Goal: Task Accomplishment & Management: Manage account settings

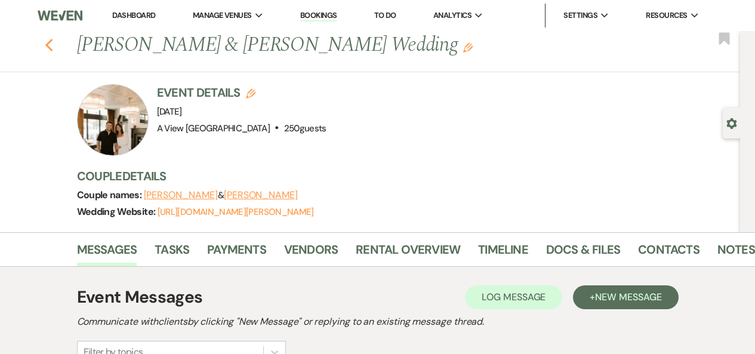
click at [50, 47] on icon "Previous" at bounding box center [49, 45] width 9 height 14
select select "9"
select select "8"
select select "4"
select select "8"
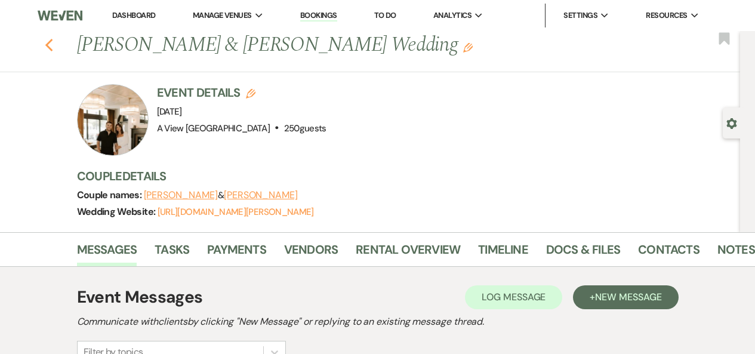
select select "4"
select select "8"
select select "4"
select select "8"
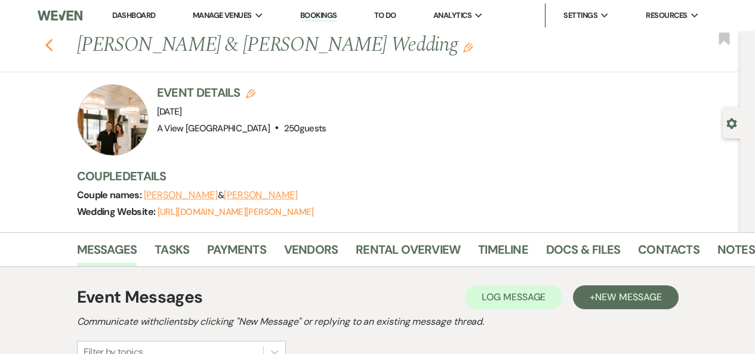
select select "4"
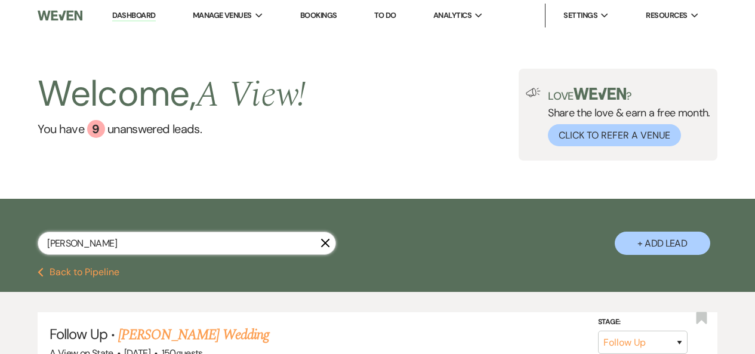
click at [118, 243] on input "[PERSON_NAME]" at bounding box center [187, 243] width 298 height 23
paste input "[PERSON_NAME]"
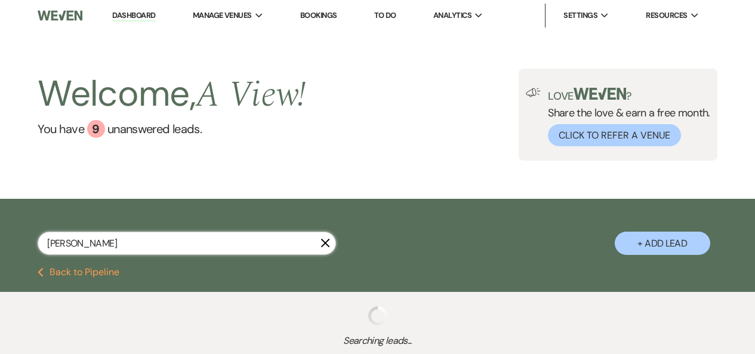
type input "[PERSON_NAME]"
select select "5"
select select "8"
select select "4"
select select "8"
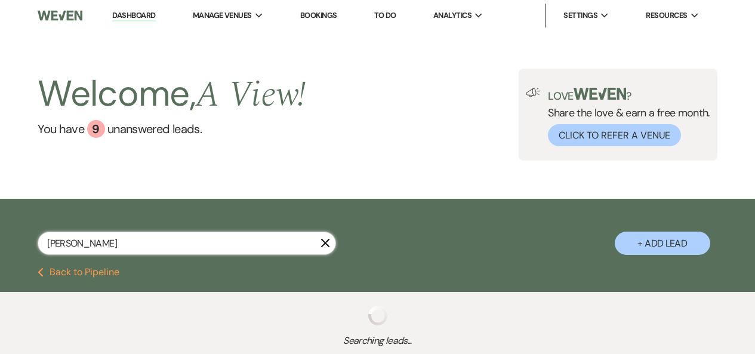
select select "10"
select select "8"
select select "4"
select select "8"
select select "4"
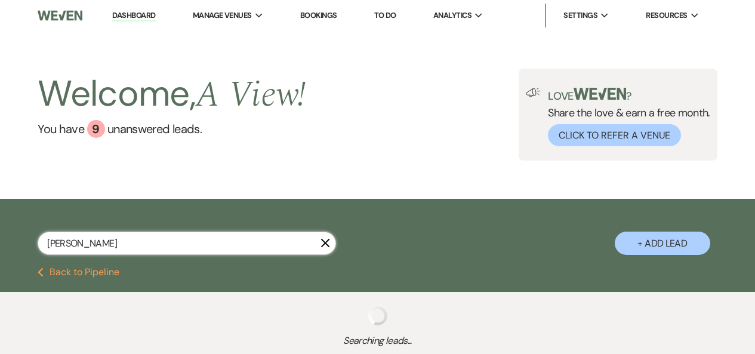
select select "8"
select select "4"
select select "8"
select select "4"
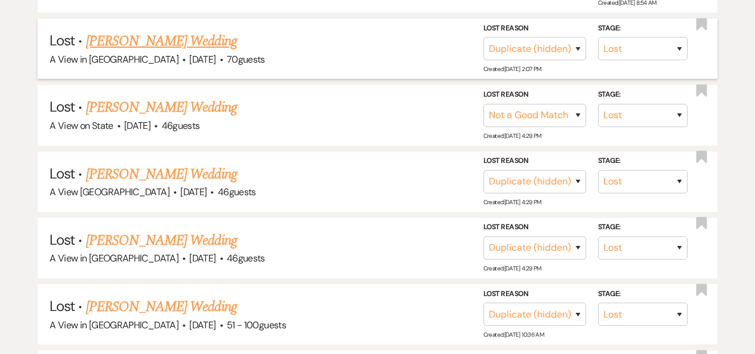
scroll to position [242, 0]
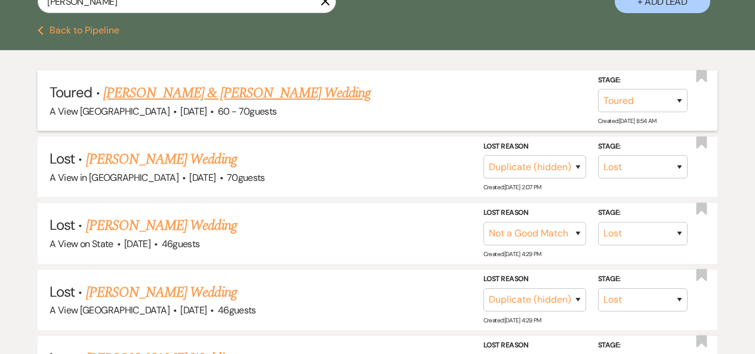
click at [238, 99] on link "[PERSON_NAME] & [PERSON_NAME] Wedding" at bounding box center [236, 92] width 267 height 21
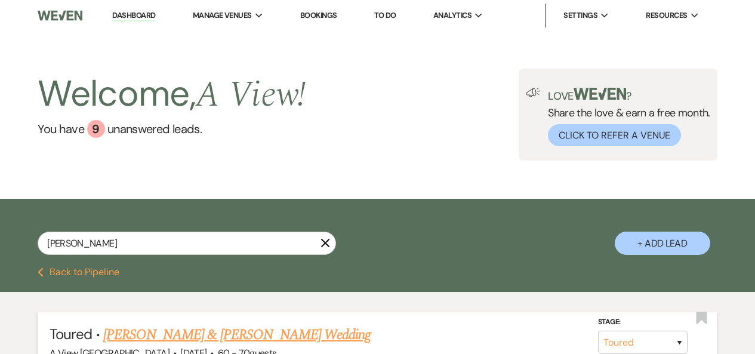
select select "5"
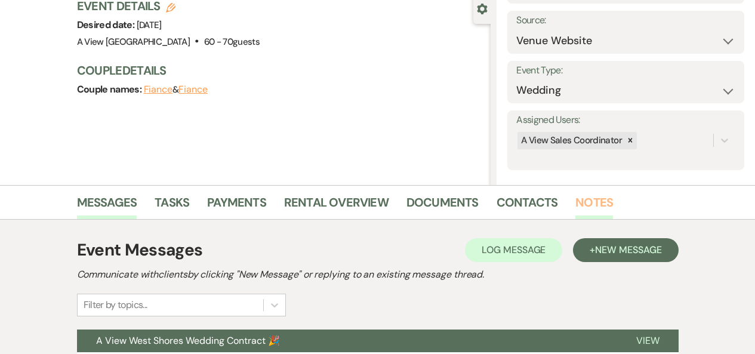
scroll to position [116, 0]
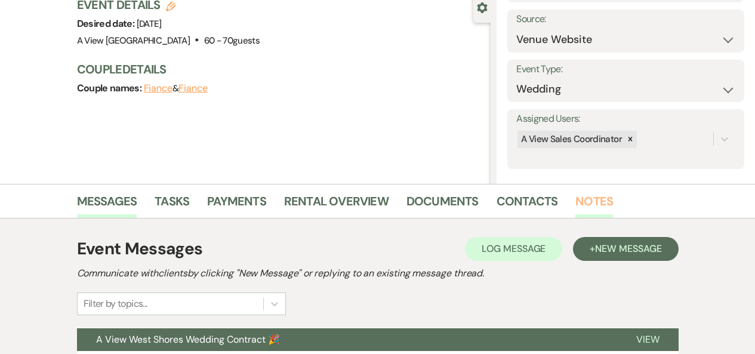
click at [601, 201] on link "Notes" at bounding box center [594, 205] width 38 height 26
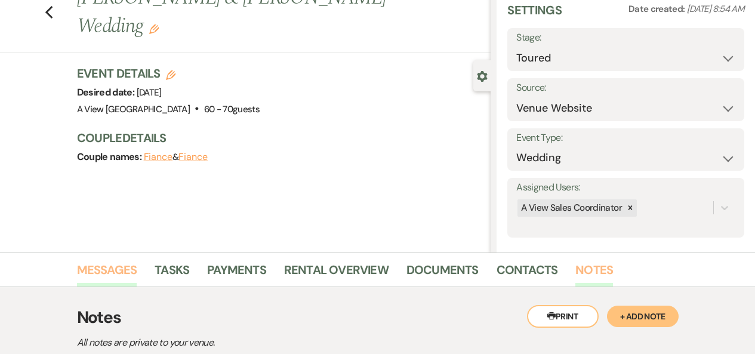
scroll to position [28, 0]
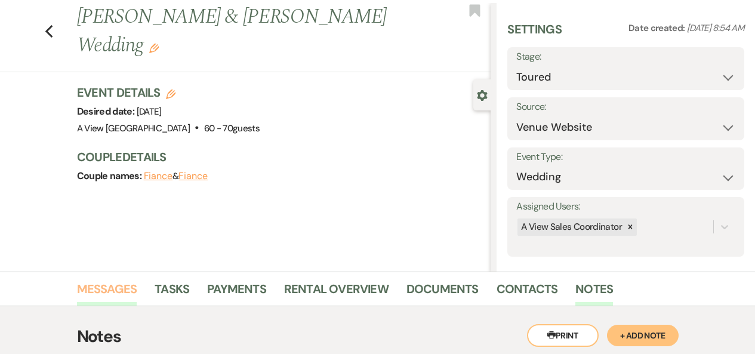
click at [97, 284] on link "Messages" at bounding box center [107, 292] width 60 height 26
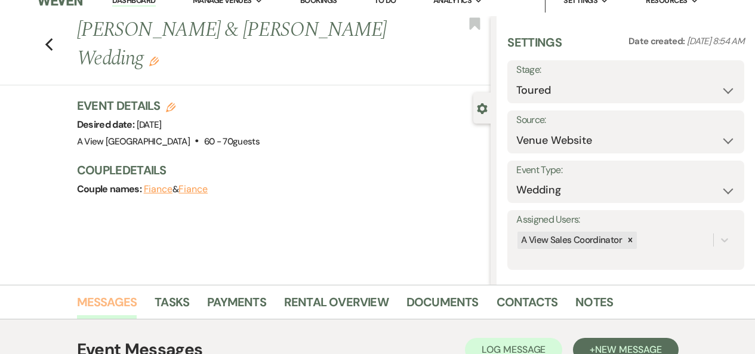
scroll to position [7, 0]
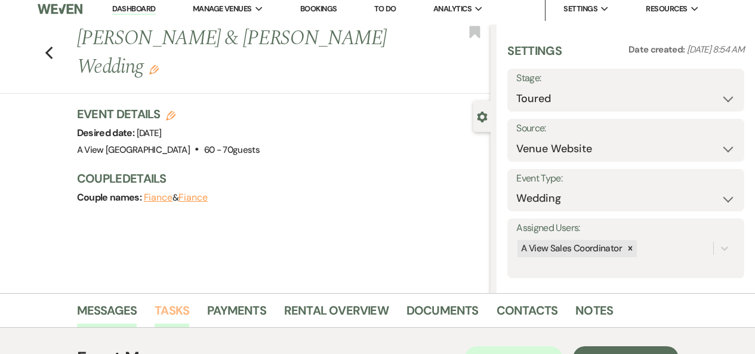
click at [169, 313] on link "Tasks" at bounding box center [172, 314] width 35 height 26
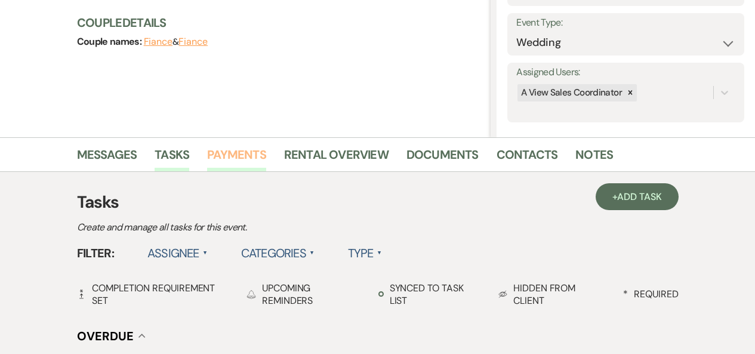
click at [240, 153] on link "Payments" at bounding box center [236, 158] width 59 height 26
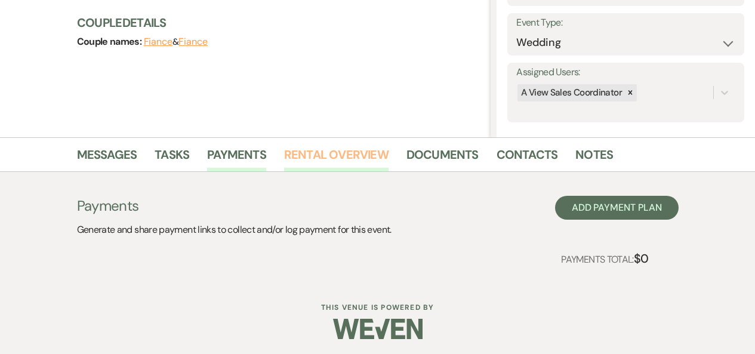
click at [290, 162] on link "Rental Overview" at bounding box center [336, 158] width 104 height 26
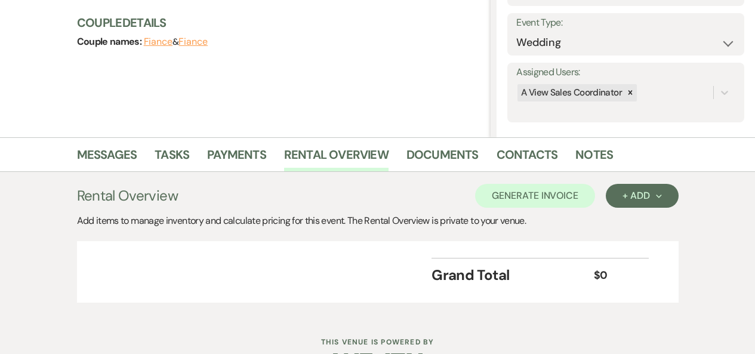
click at [466, 137] on div "Messages Tasks Payments Rental Overview Documents Contacts Notes" at bounding box center [377, 154] width 755 height 35
click at [464, 156] on link "Documents" at bounding box center [443, 158] width 72 height 26
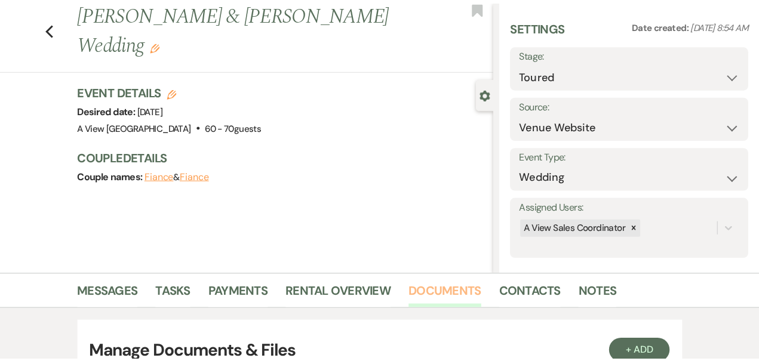
scroll to position [20, 0]
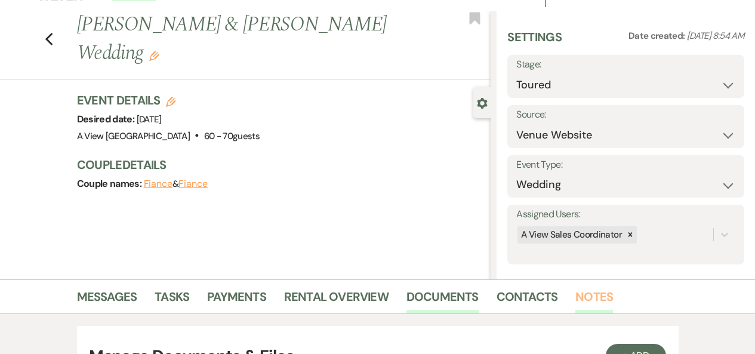
click at [586, 304] on link "Notes" at bounding box center [594, 300] width 38 height 26
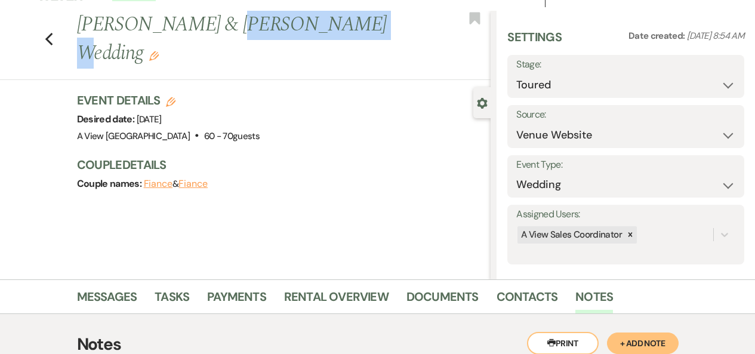
drag, startPoint x: 198, startPoint y: 26, endPoint x: 303, endPoint y: 28, distance: 105.1
click at [303, 28] on h1 "[PERSON_NAME] & [PERSON_NAME] Wedding Edit" at bounding box center [240, 39] width 327 height 57
drag, startPoint x: 287, startPoint y: 28, endPoint x: 196, endPoint y: 26, distance: 91.4
click at [195, 26] on h1 "[PERSON_NAME] & [PERSON_NAME] Wedding Edit" at bounding box center [240, 39] width 327 height 57
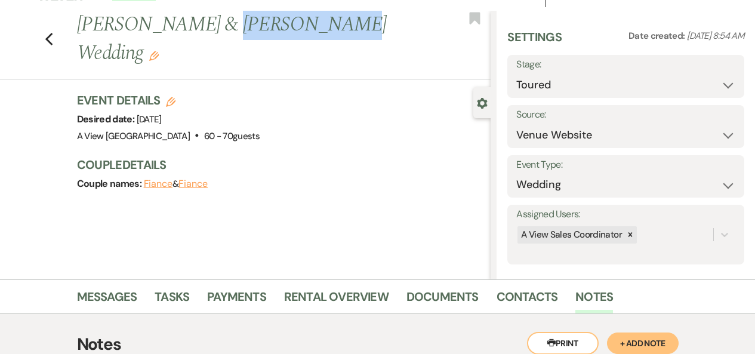
copy h1 "[PERSON_NAME]"
